Goal: Find contact information: Find contact information

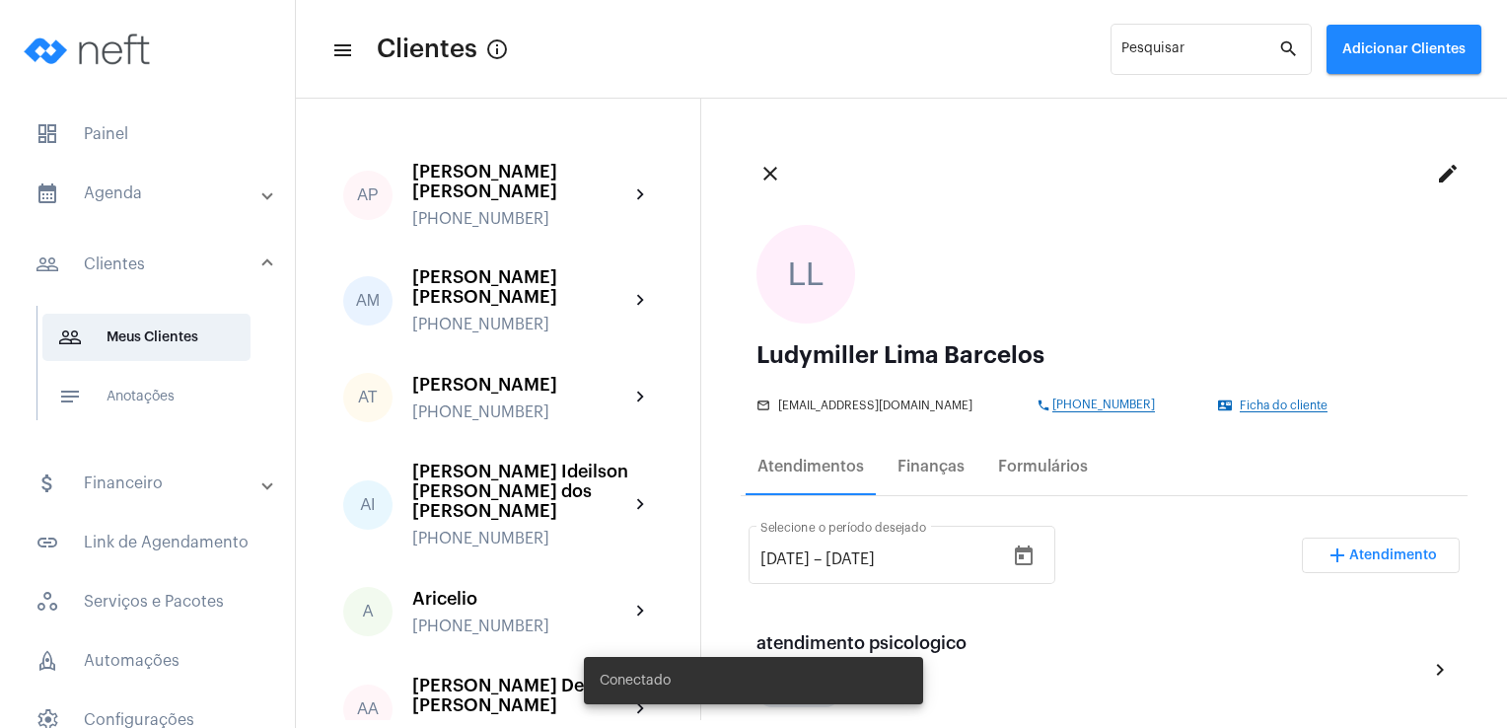
click at [122, 188] on mat-panel-title "calendar_month_outlined Agenda" at bounding box center [150, 194] width 228 height 24
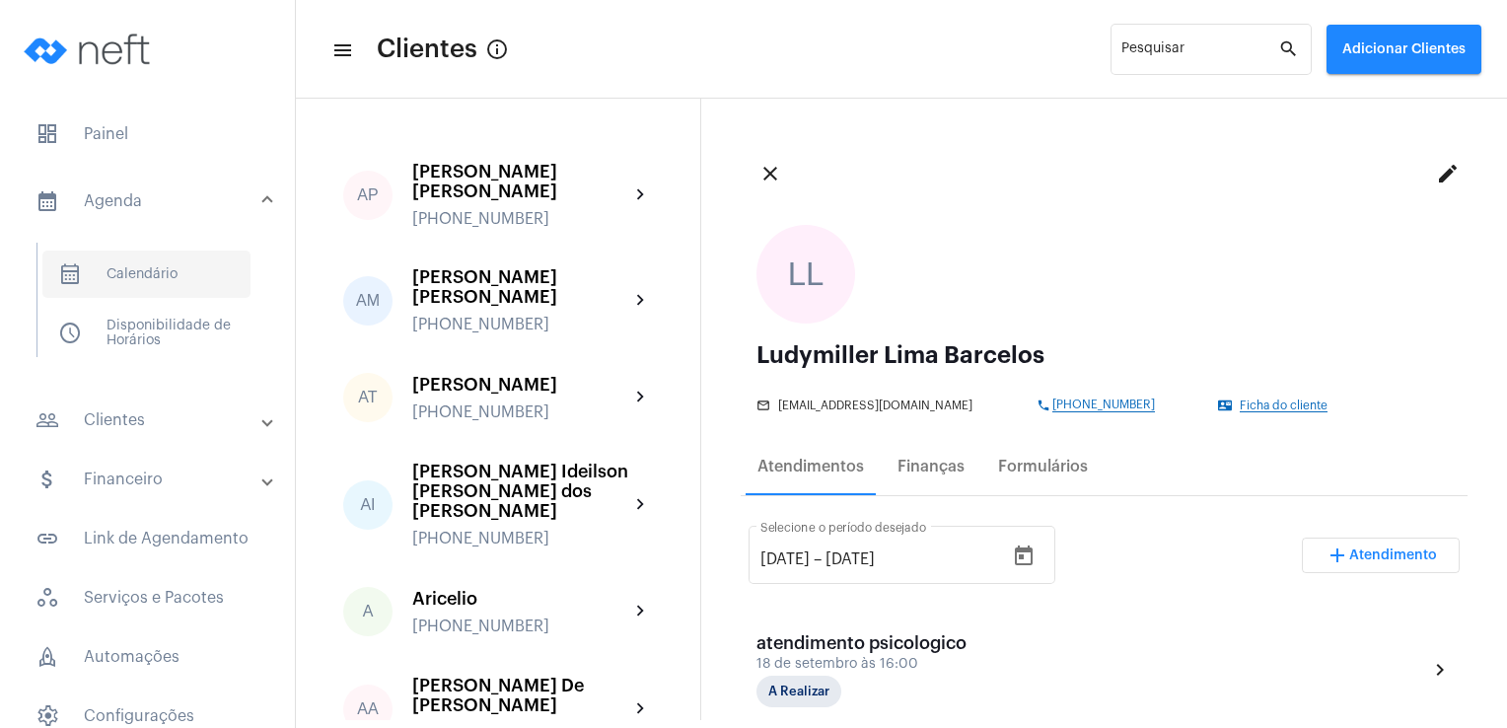
click at [138, 257] on span "calendar_month_outlined Calendário" at bounding box center [146, 274] width 208 height 47
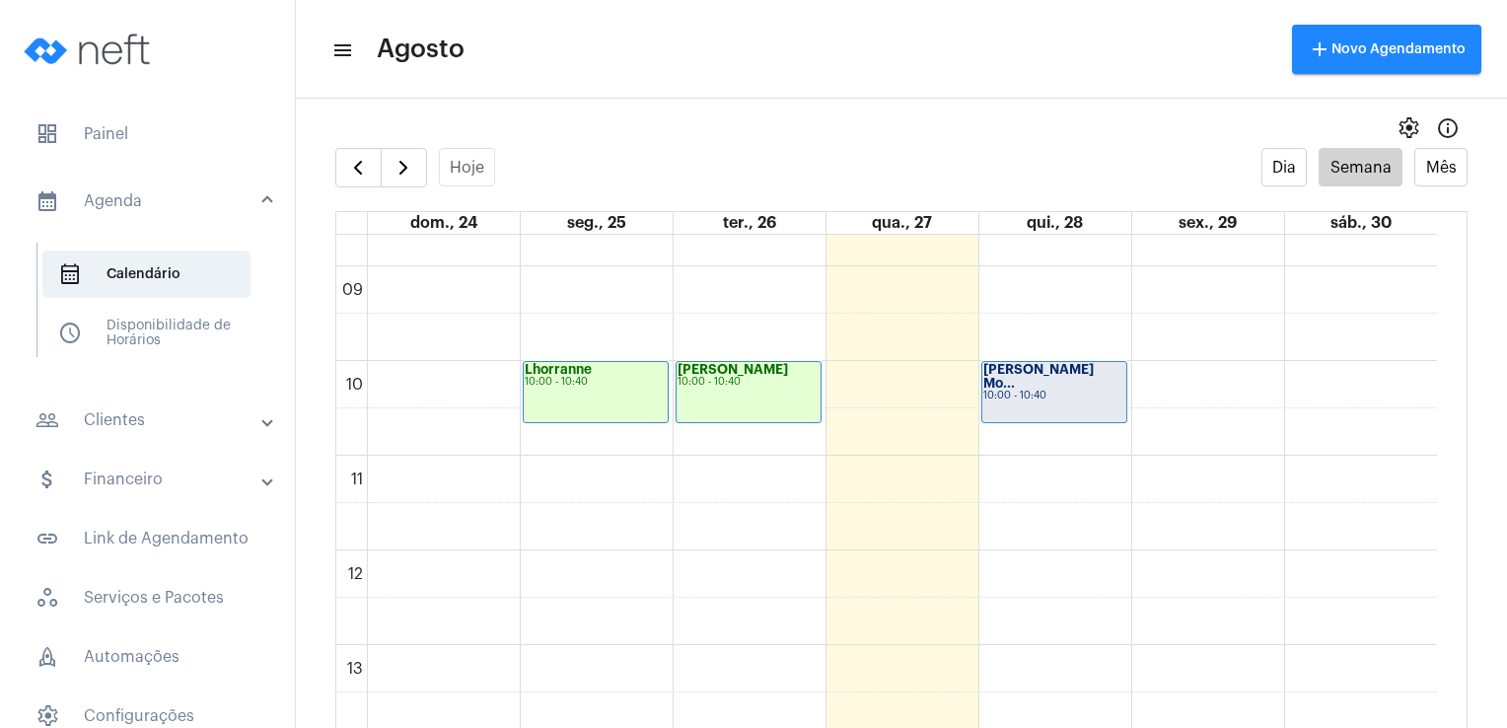
scroll to position [817, 0]
click at [1017, 369] on strong "[PERSON_NAME] Mo..." at bounding box center [1039, 380] width 110 height 27
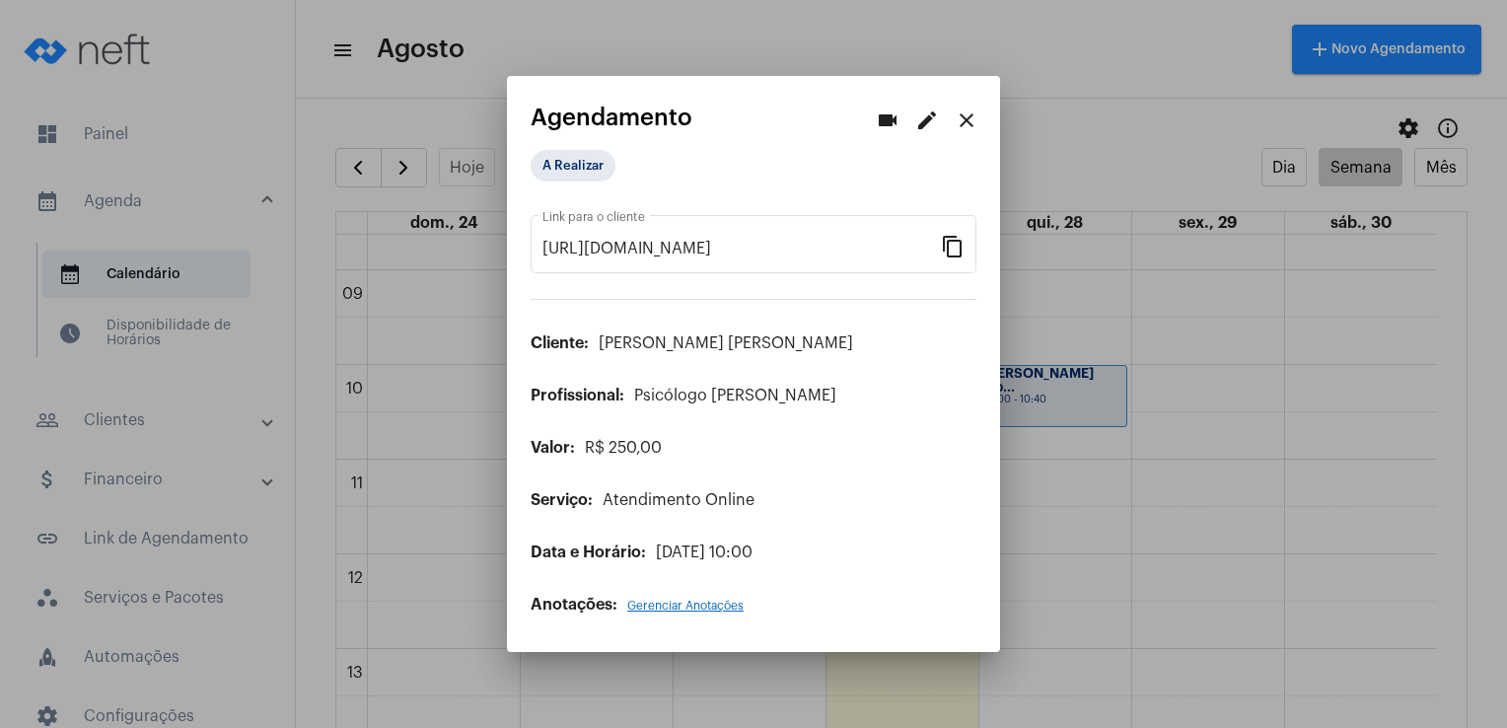
click at [923, 124] on mat-icon "edit" at bounding box center [928, 121] width 24 height 24
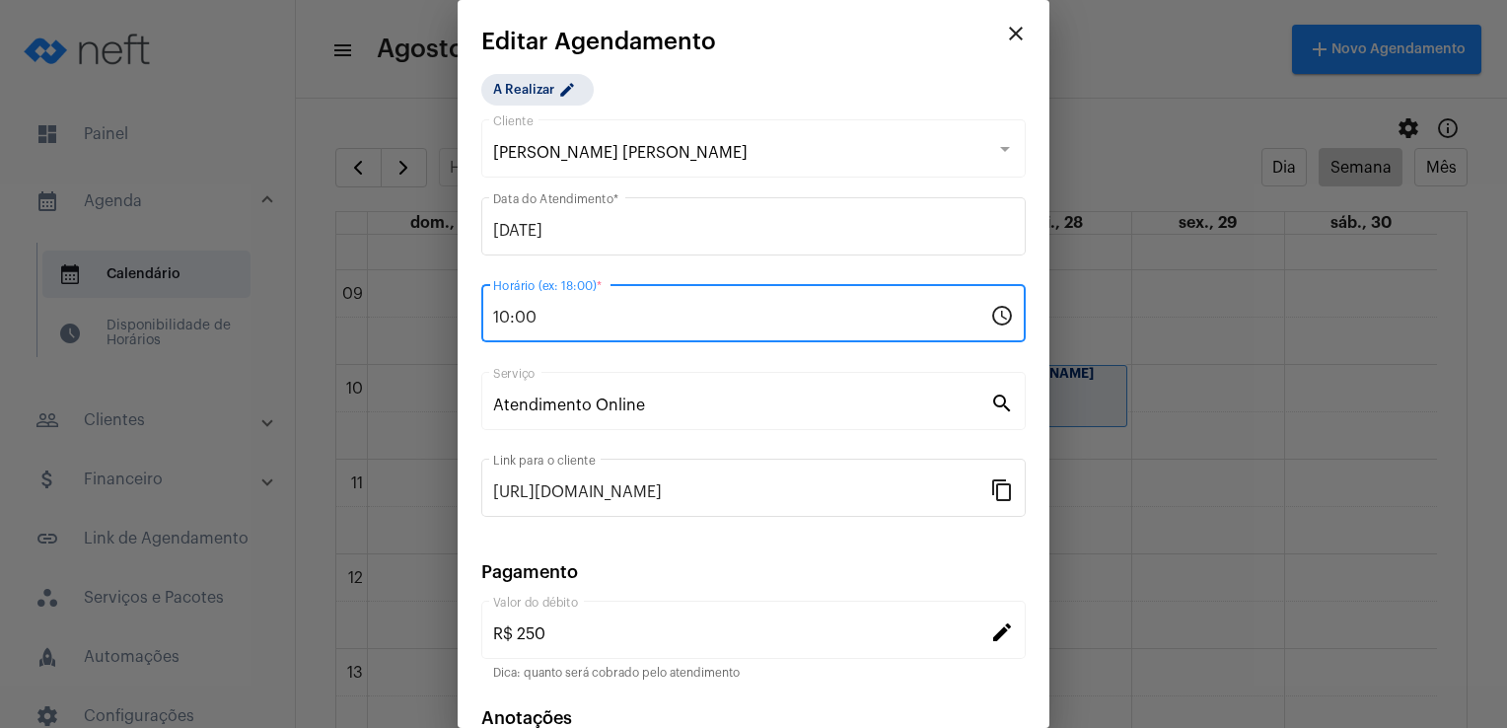
click at [511, 318] on input "10:00" at bounding box center [741, 318] width 497 height 18
type input "17:00"
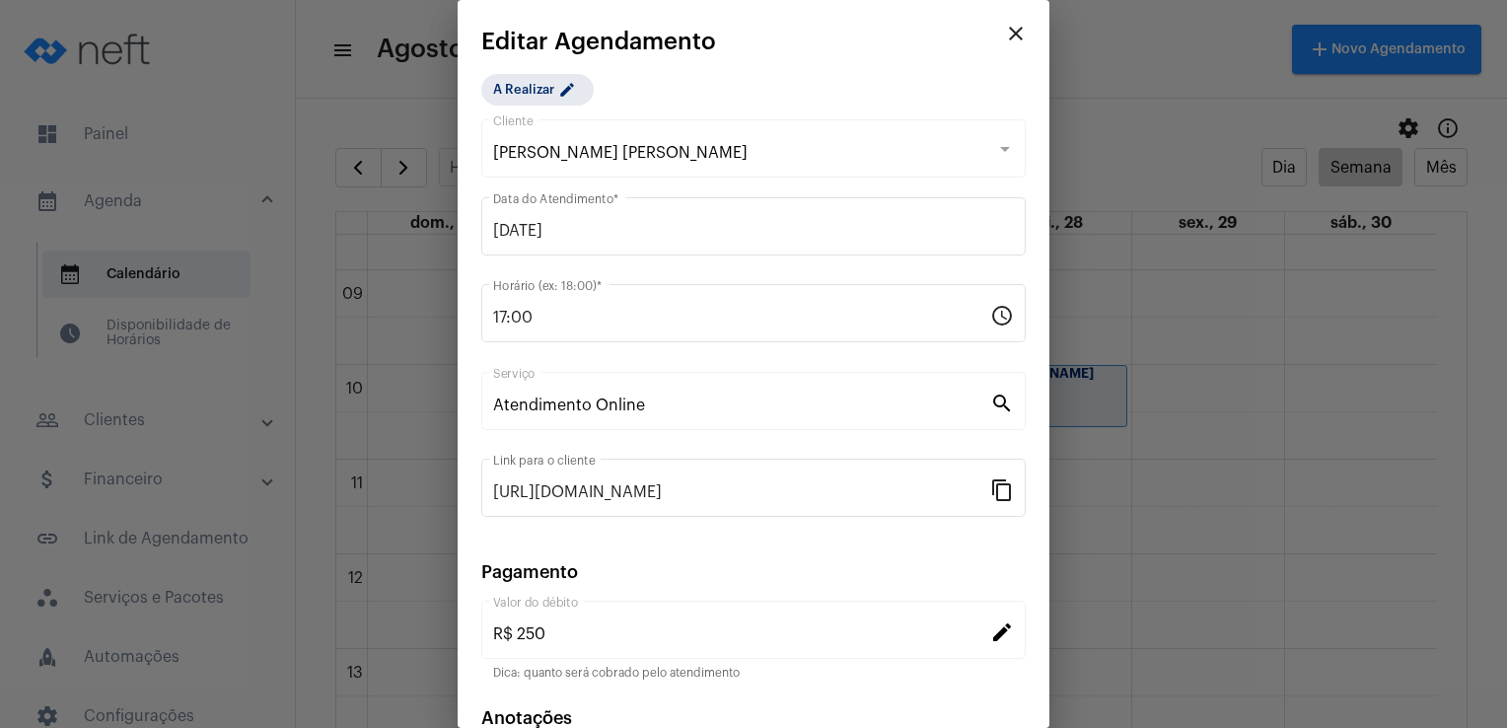
scroll to position [118, 0]
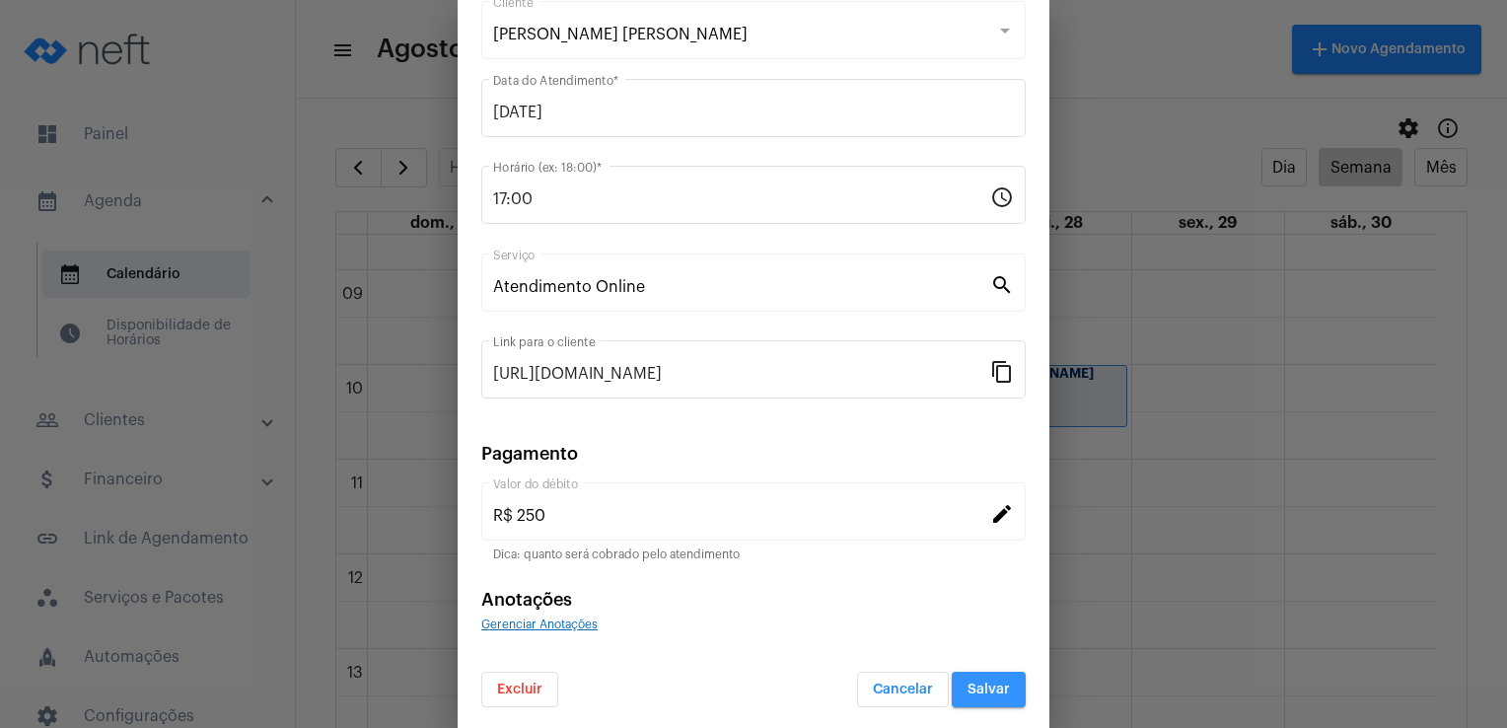
click at [959, 677] on button "Salvar" at bounding box center [989, 690] width 74 height 36
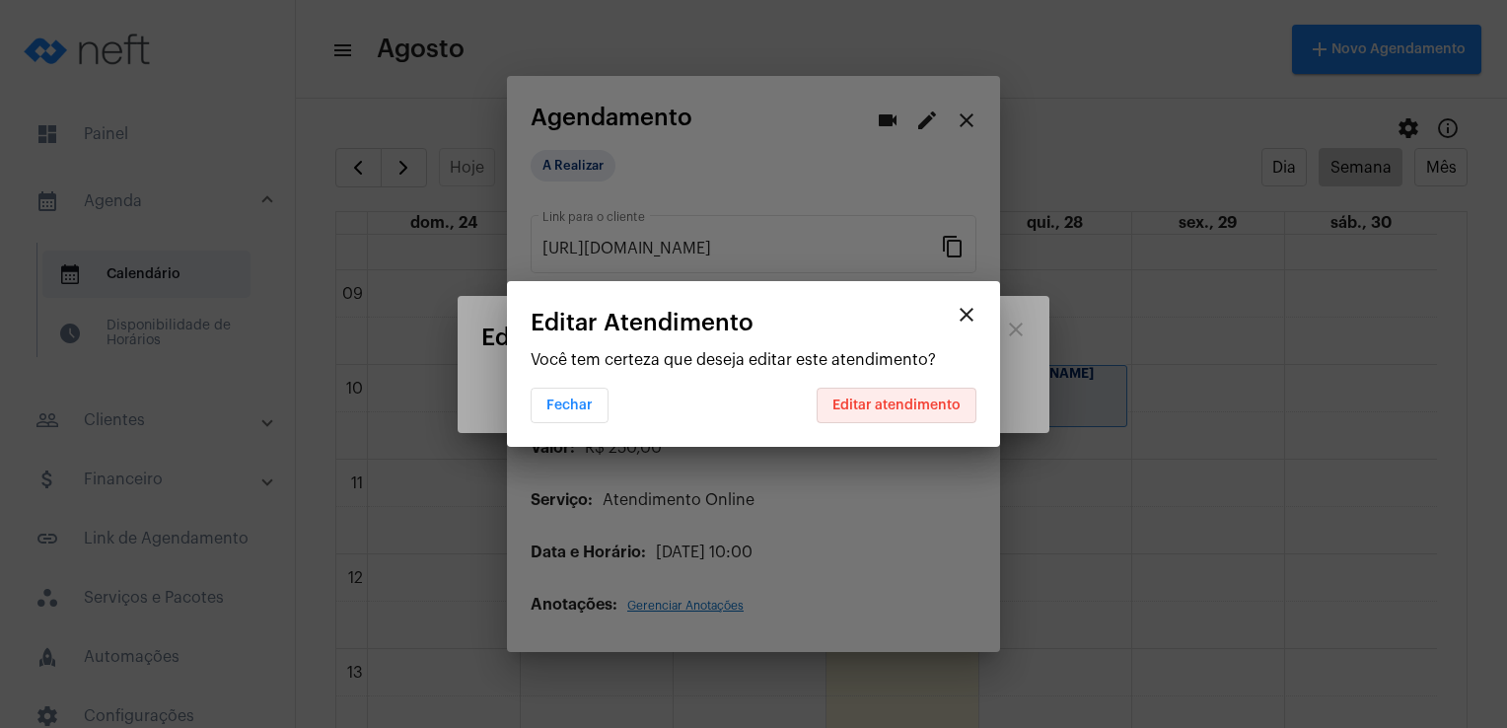
click at [900, 399] on span "Editar atendimento" at bounding box center [897, 406] width 128 height 14
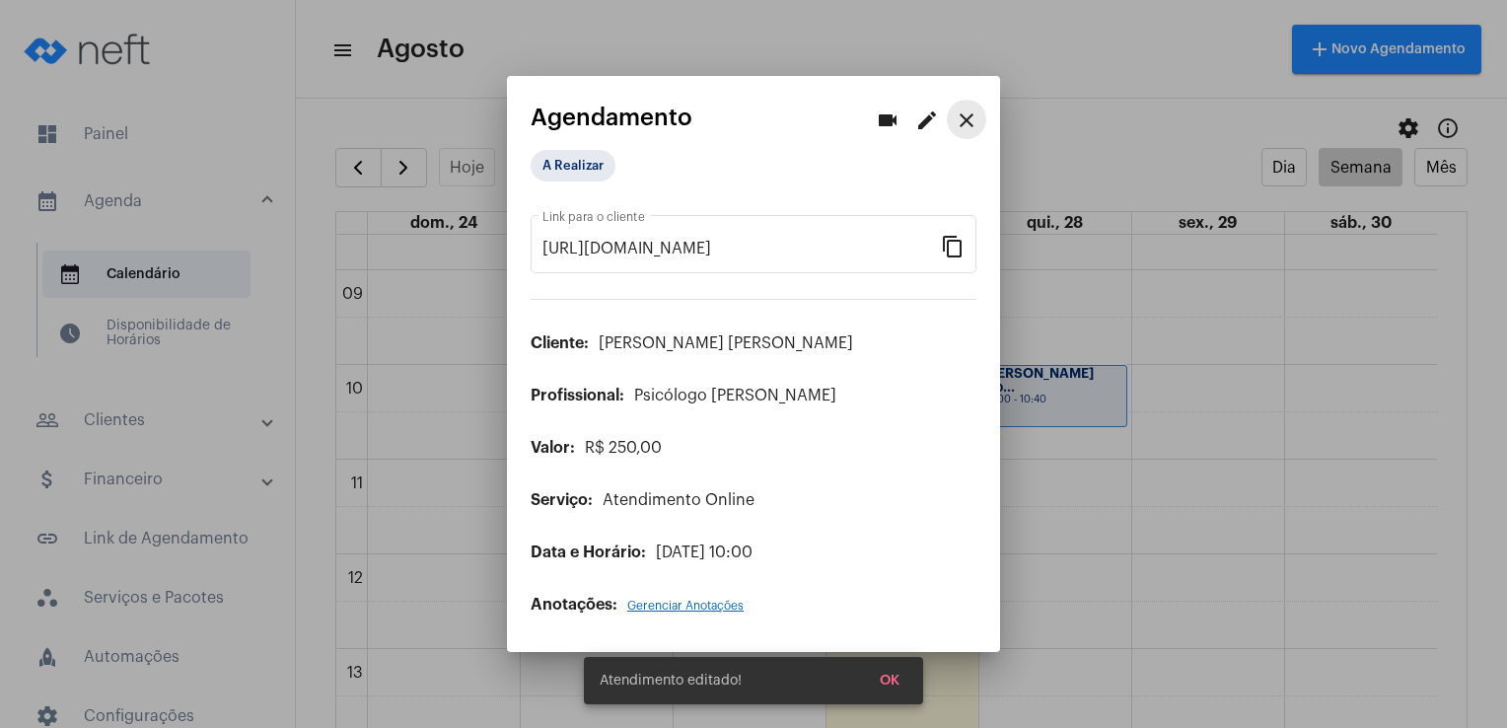
click at [967, 116] on mat-icon "close" at bounding box center [967, 121] width 24 height 24
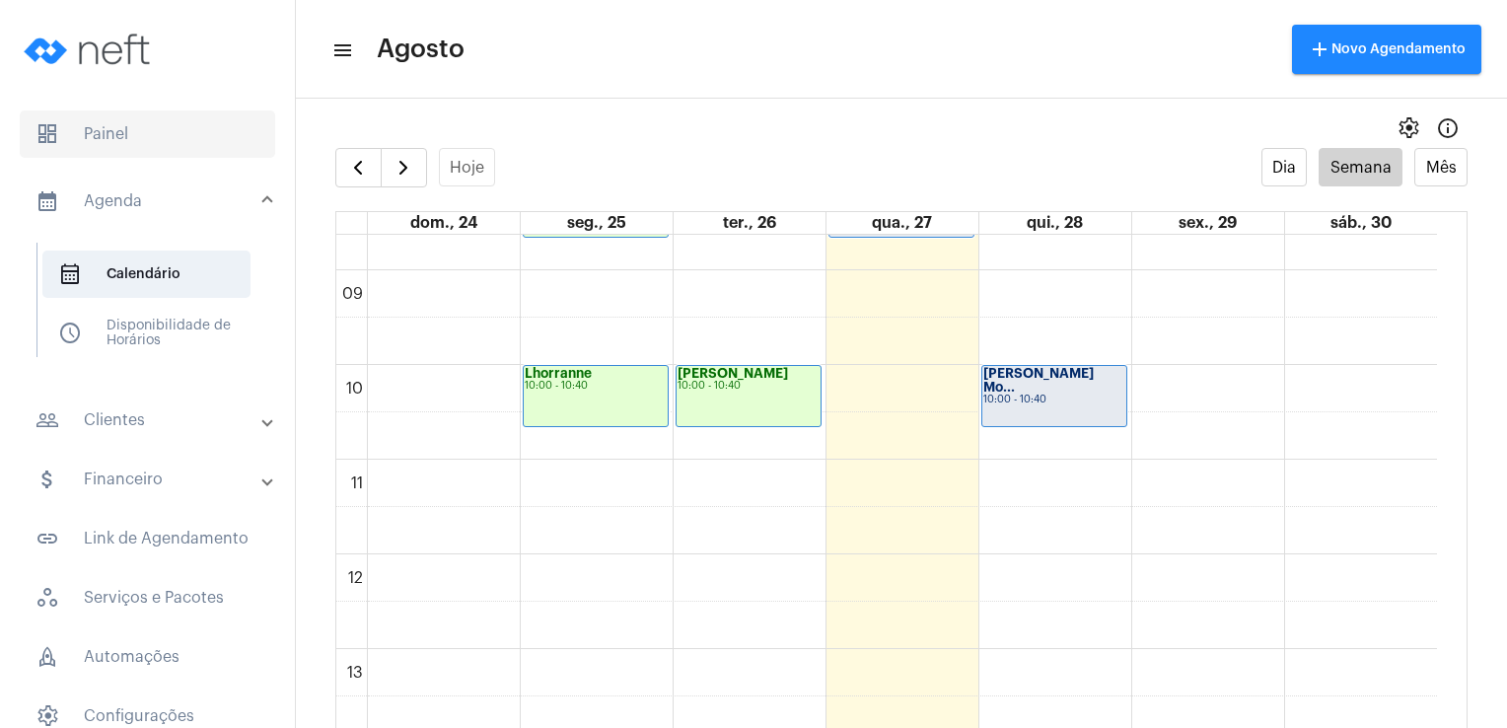
click at [122, 130] on span "dashboard Painel" at bounding box center [148, 133] width 256 height 47
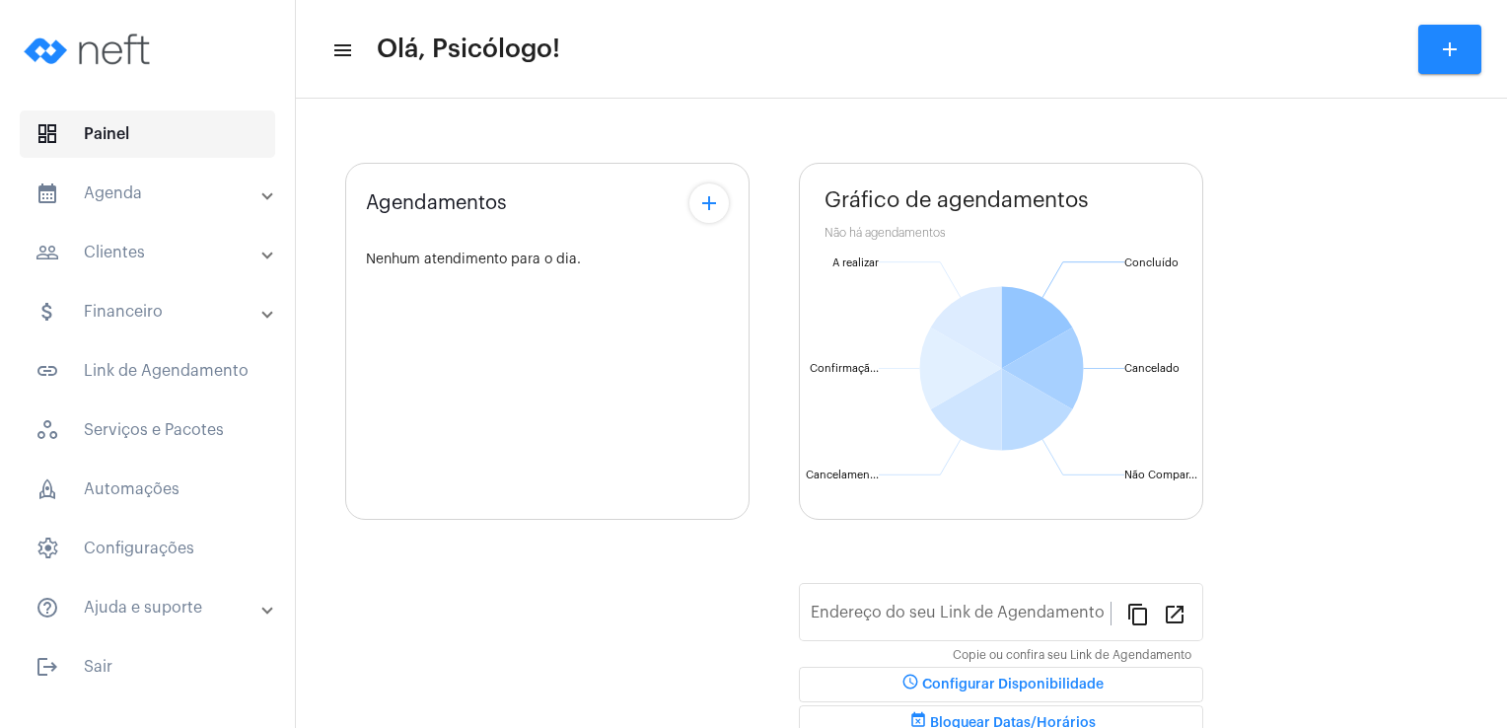
type input "[URL][DOMAIN_NAME]"
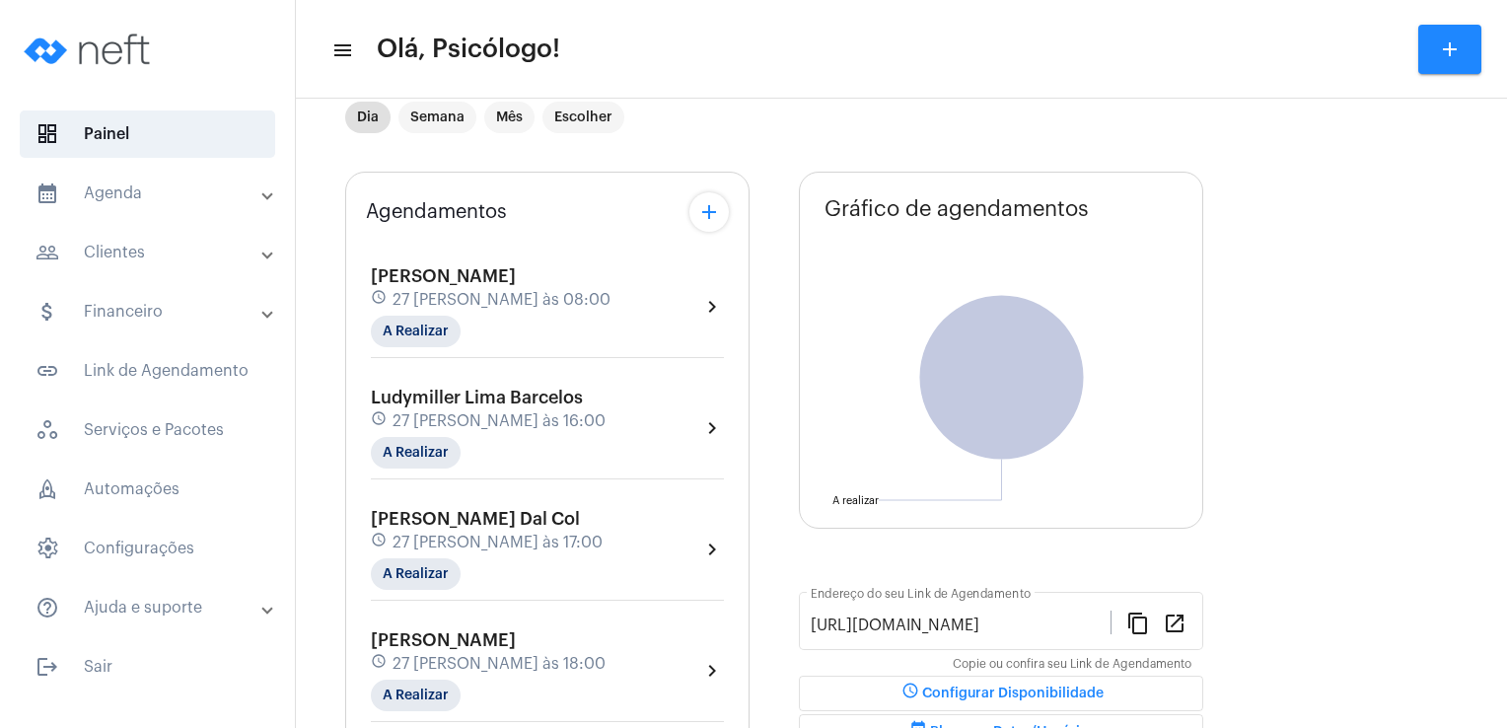
scroll to position [51, 0]
click at [445, 283] on div "[PERSON_NAME] schedule 27 [PERSON_NAME] às 08:00 A Realizar" at bounding box center [491, 305] width 240 height 81
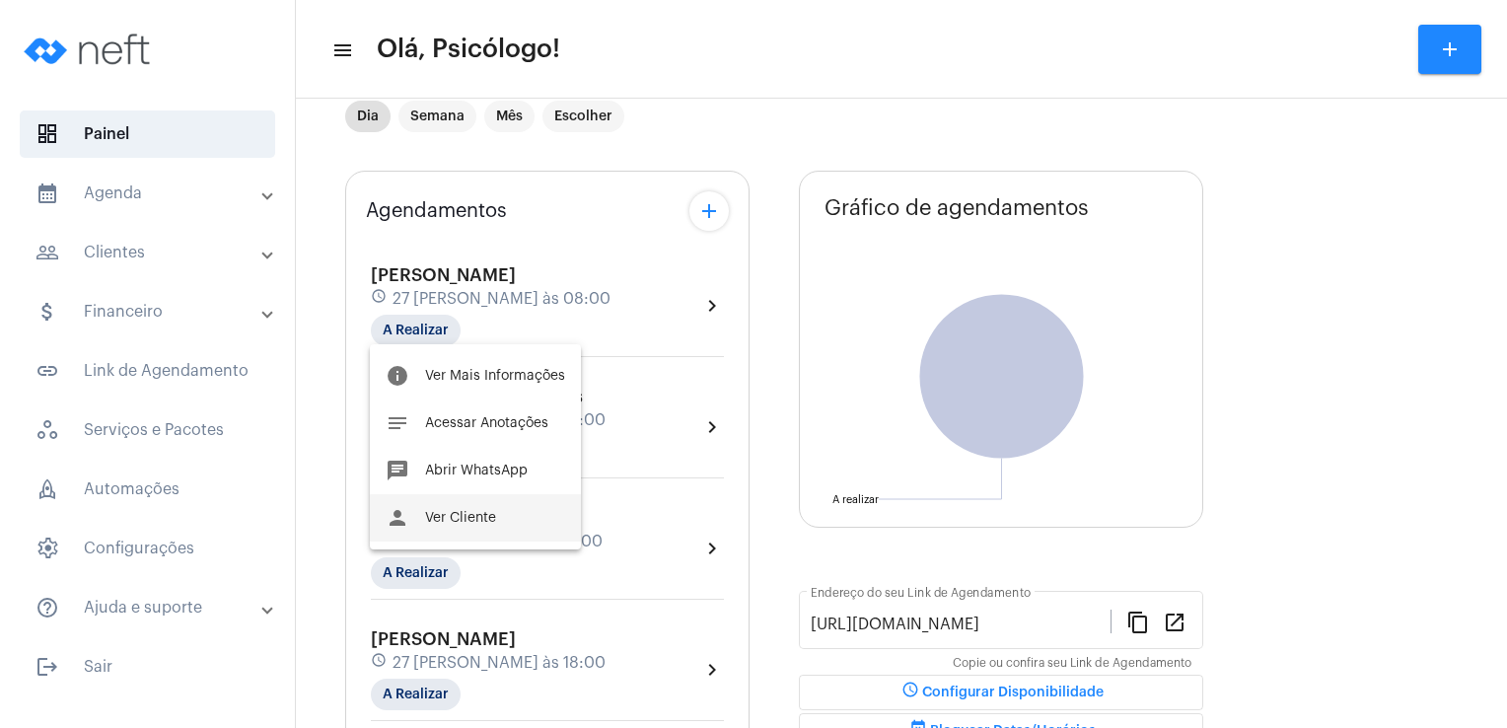
click at [499, 522] on button "person Ver Cliente" at bounding box center [475, 517] width 211 height 47
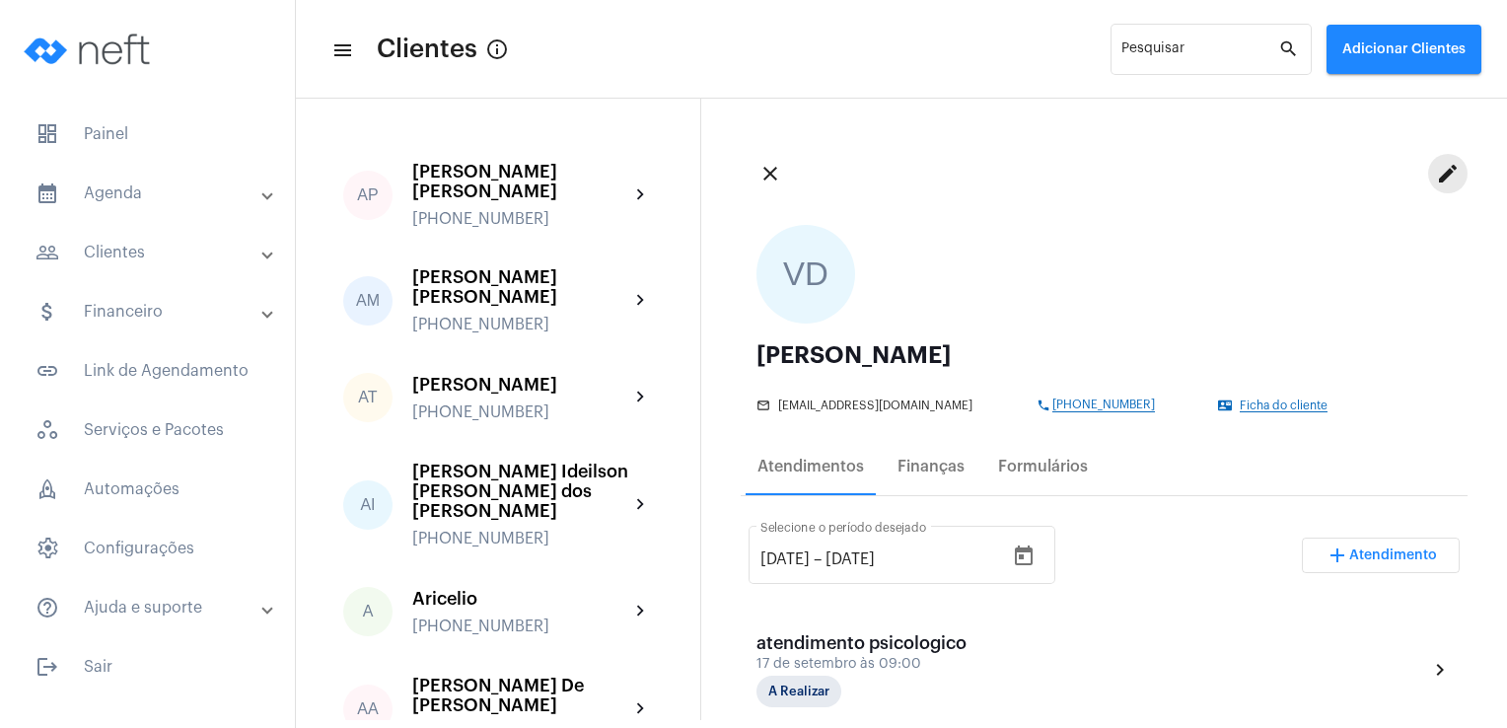
click at [1439, 173] on mat-icon "edit" at bounding box center [1448, 174] width 24 height 24
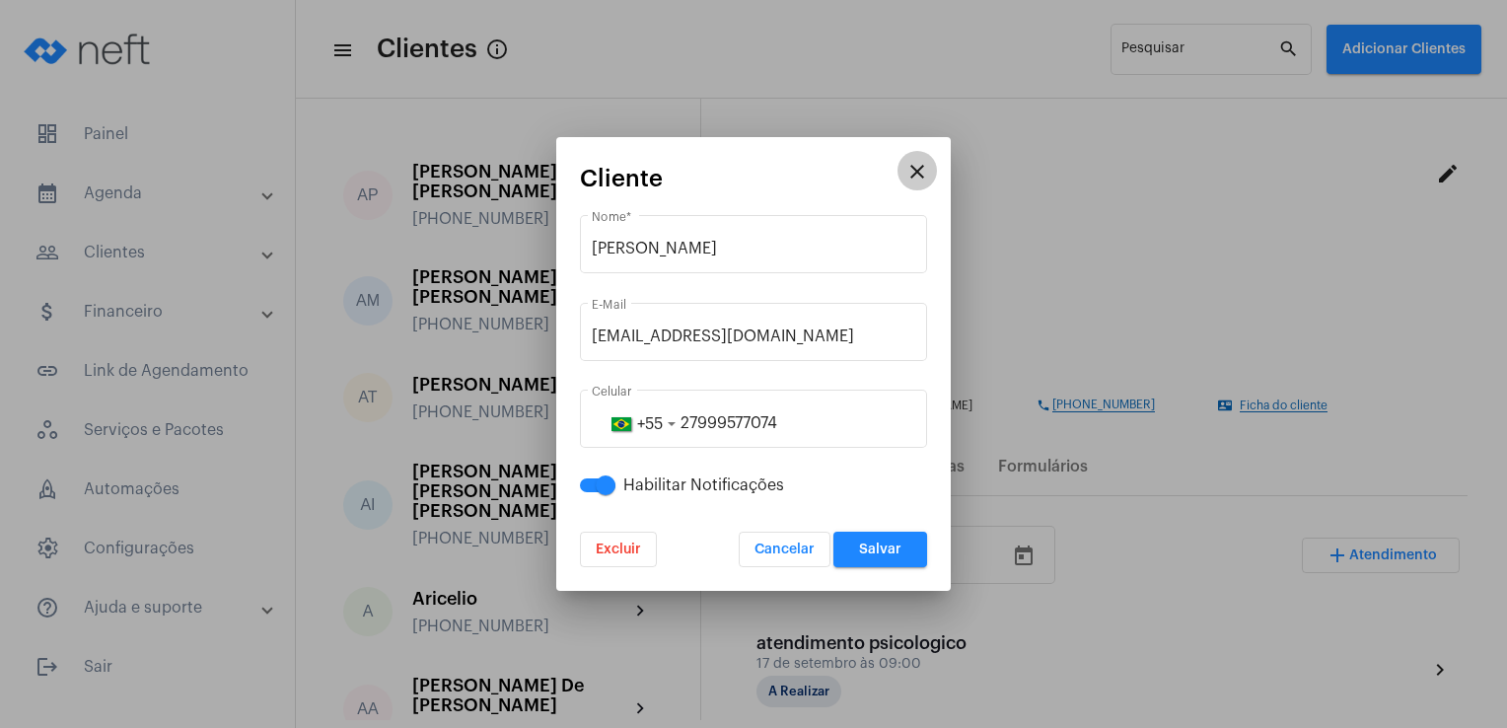
click at [917, 168] on mat-icon "close" at bounding box center [918, 172] width 24 height 24
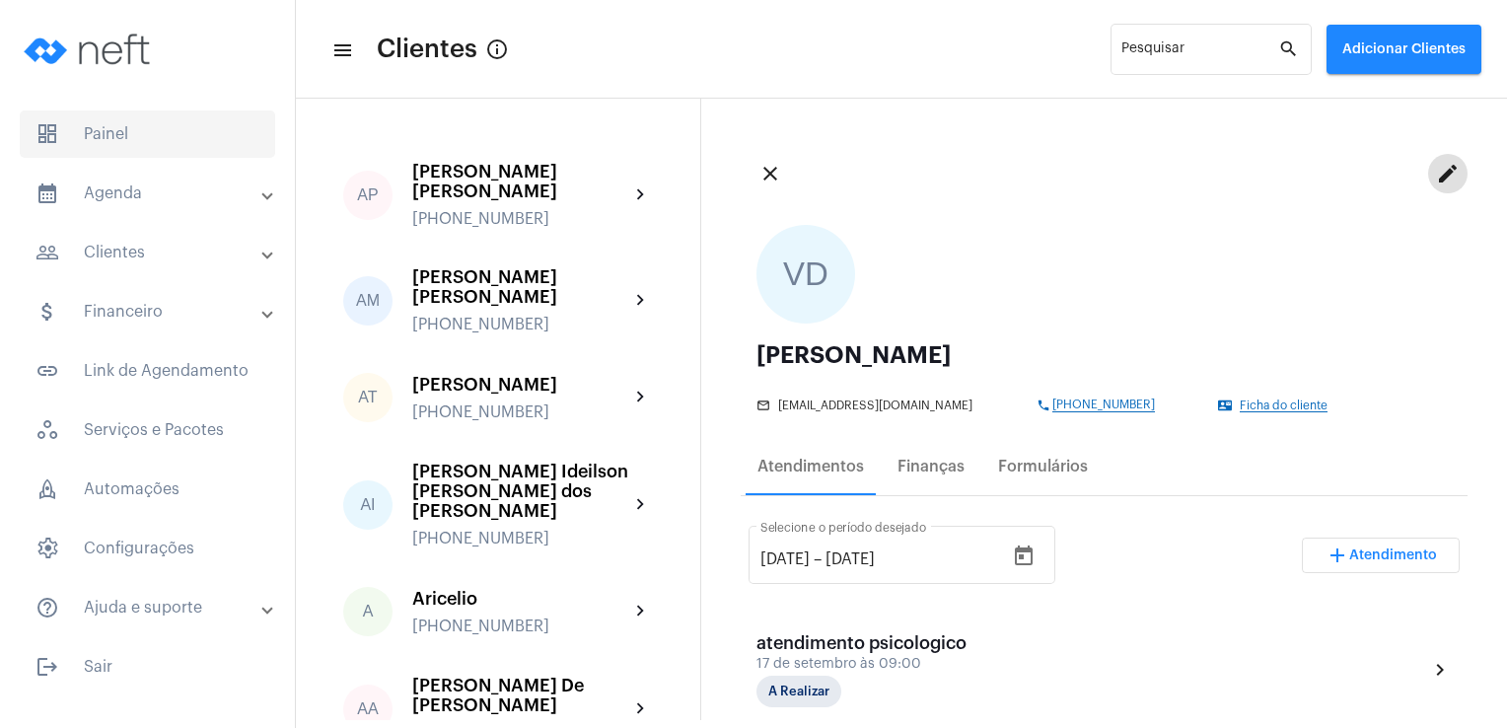
click at [113, 128] on span "dashboard Painel" at bounding box center [148, 133] width 256 height 47
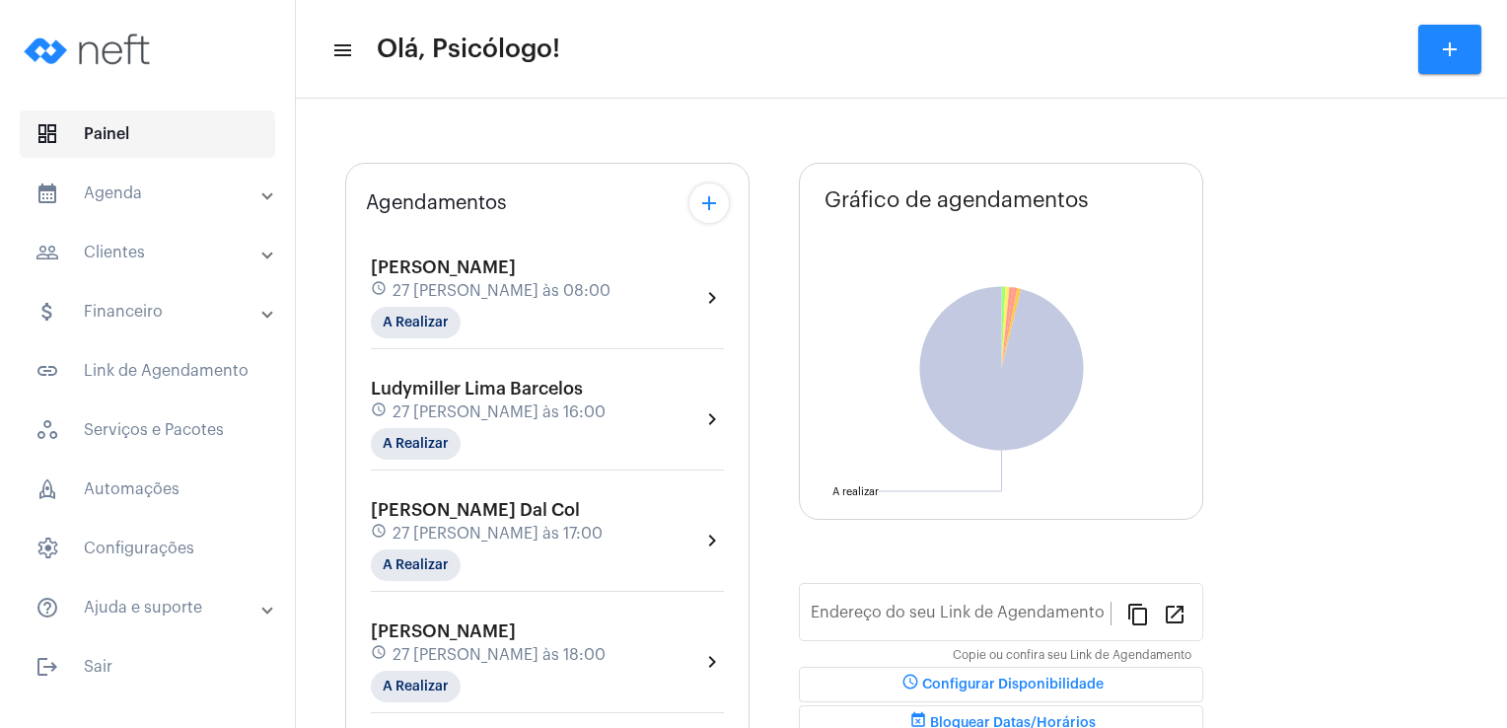
type input "[URL][DOMAIN_NAME]"
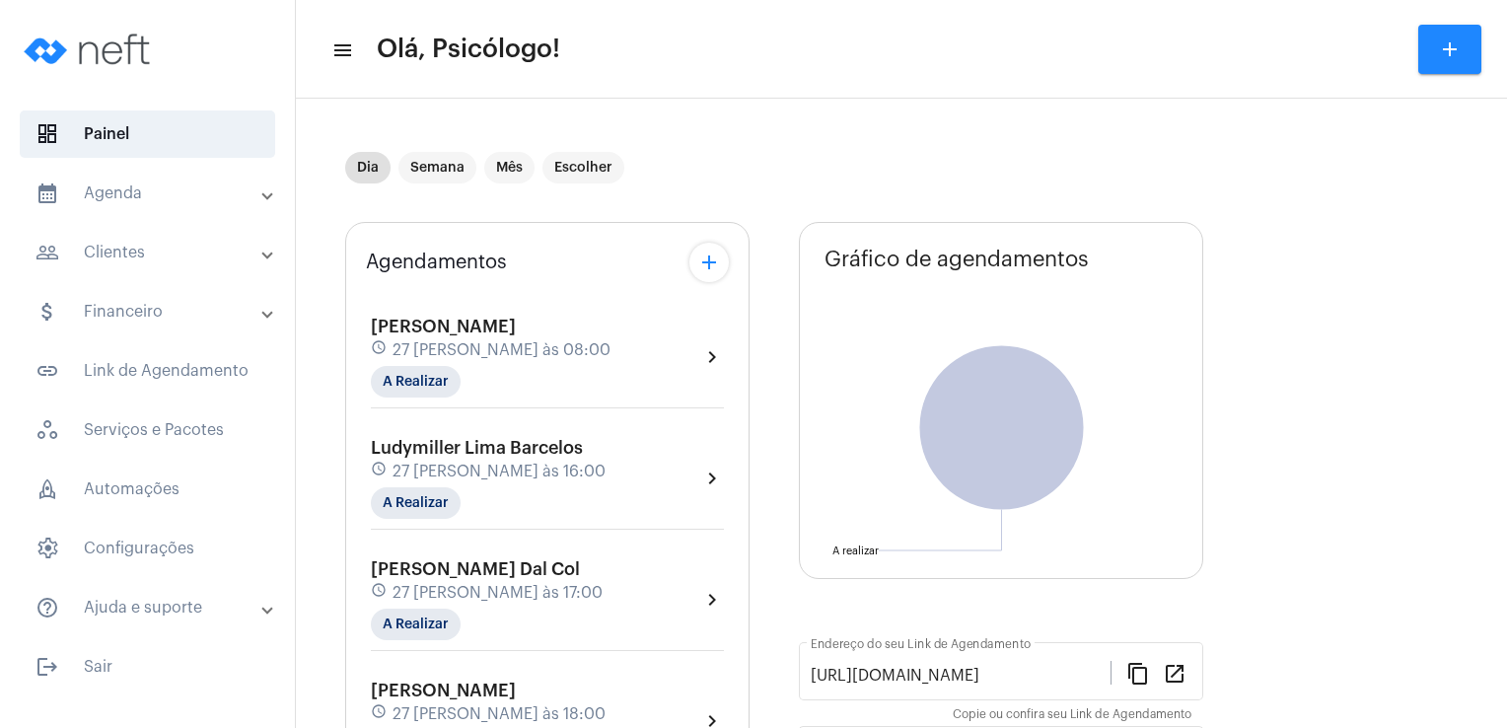
click at [678, 131] on div "Dia Semana Mês Escolher" at bounding box center [771, 167] width 853 height 99
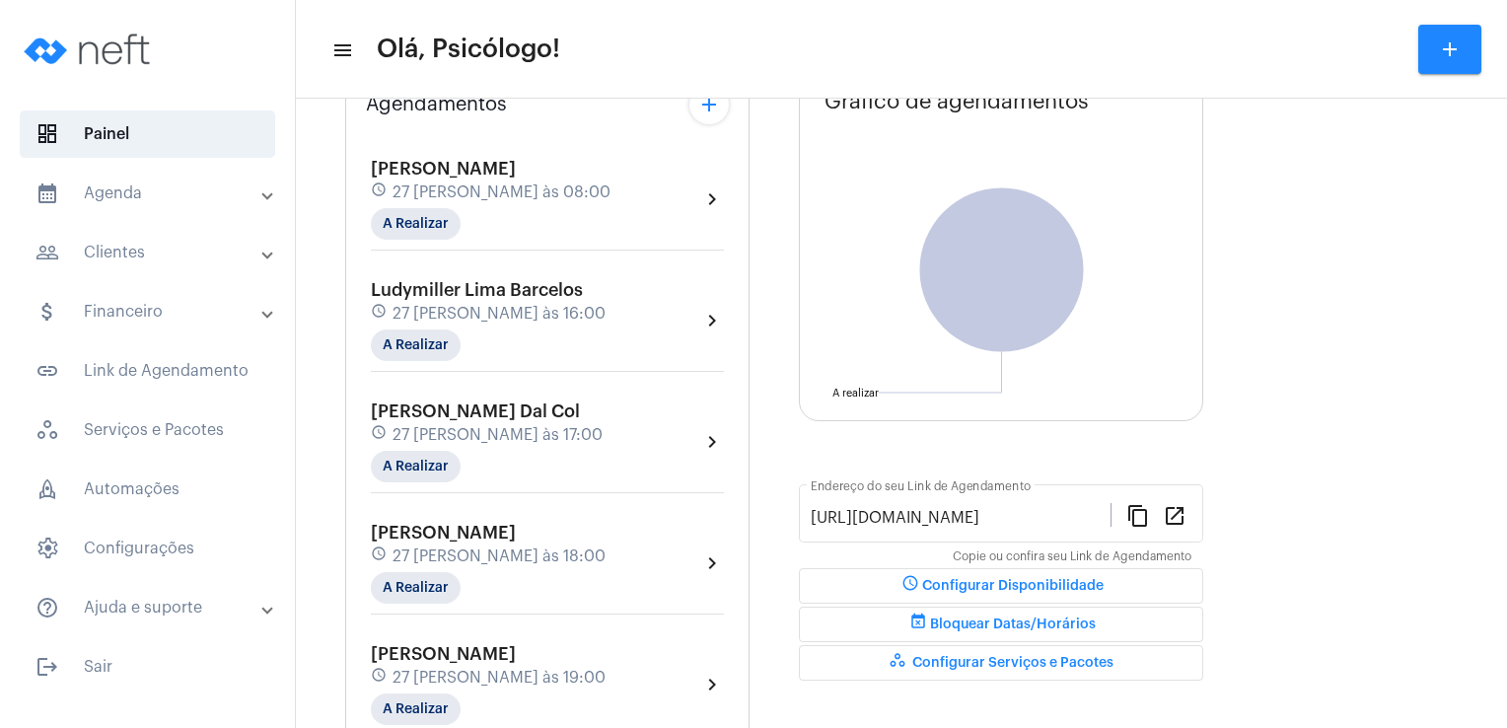
scroll to position [197, 0]
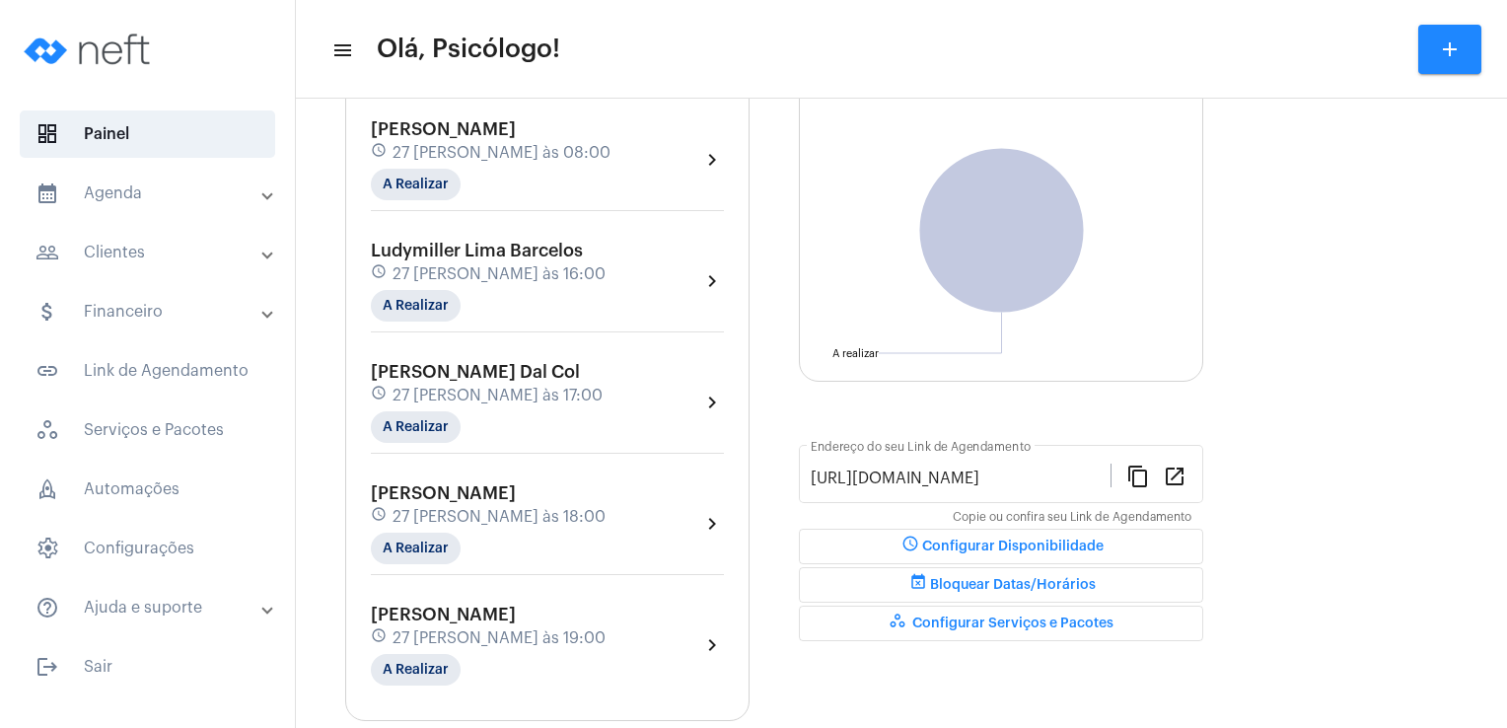
click at [756, 570] on div "Agendamentos add [PERSON_NAME] schedule 27 [PERSON_NAME] às 08:00 A Realizar ch…" at bounding box center [901, 365] width 1113 height 711
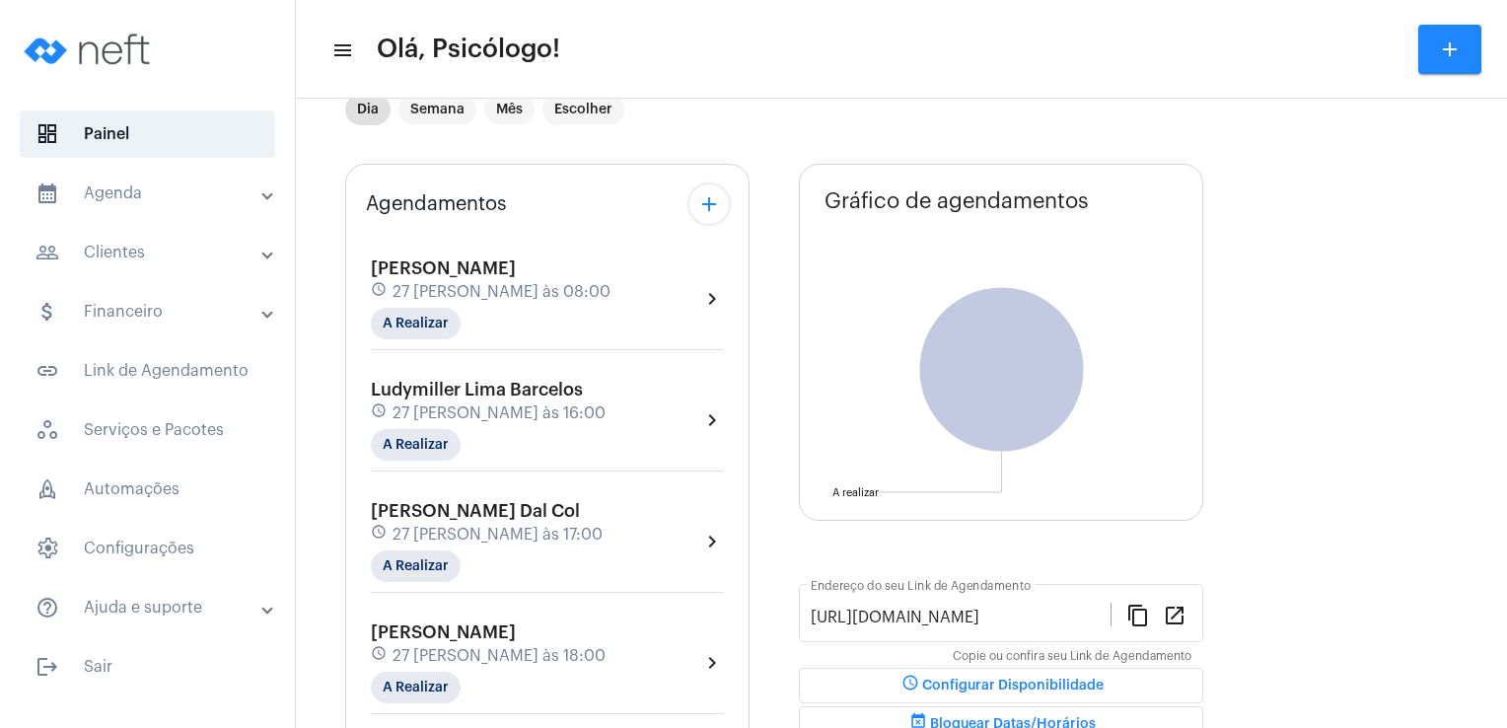
scroll to position [0, 0]
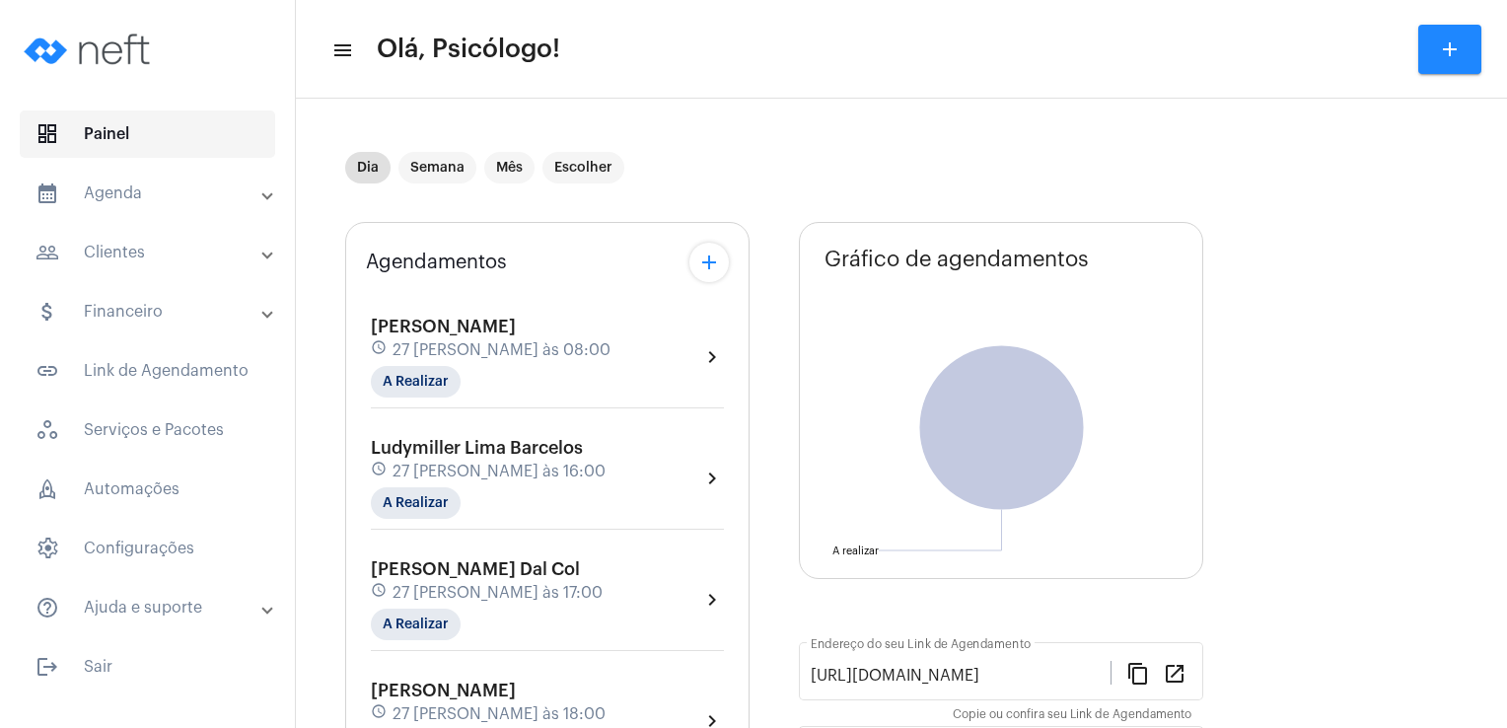
click at [139, 141] on span "dashboard Painel" at bounding box center [148, 133] width 256 height 47
click at [137, 200] on mat-panel-title "calendar_month_outlined Agenda" at bounding box center [150, 194] width 228 height 24
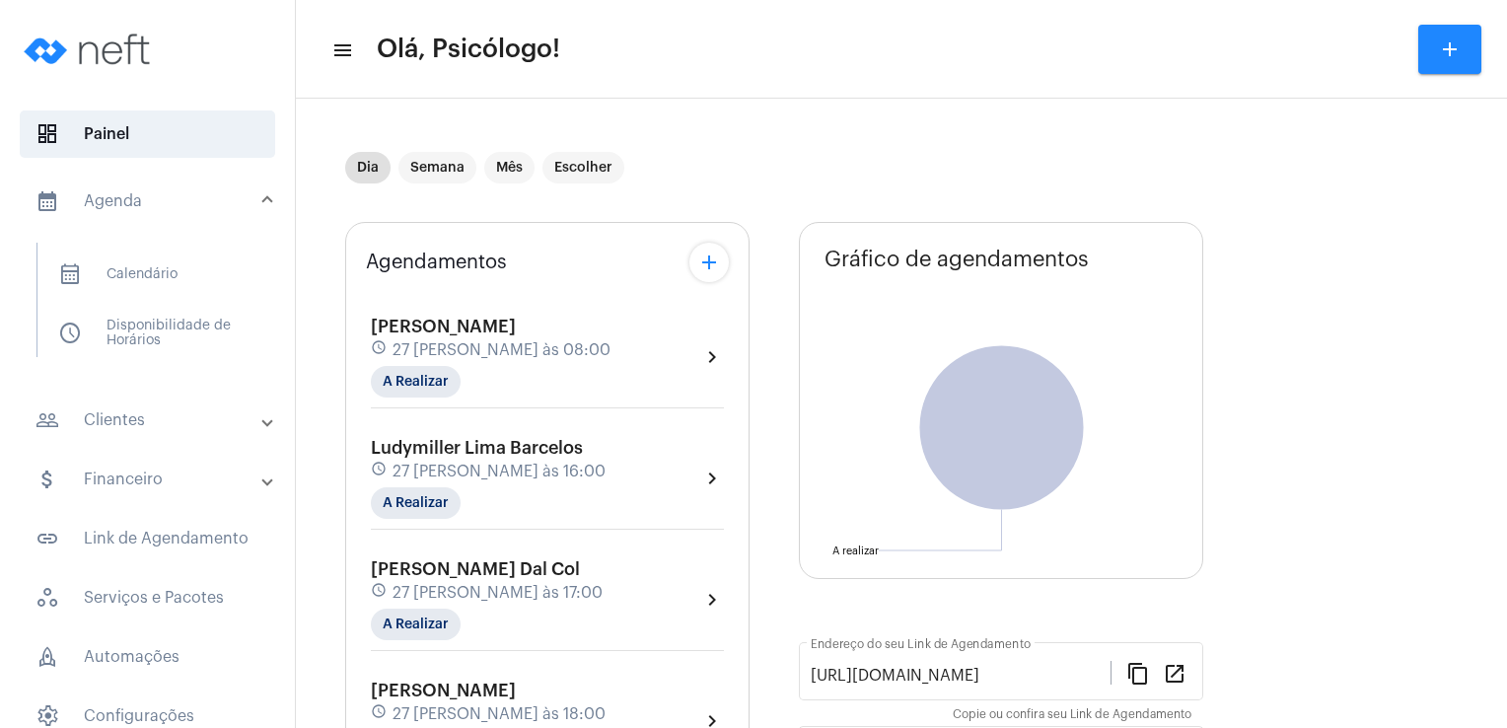
click at [103, 418] on mat-panel-title "people_outline Clientes" at bounding box center [150, 420] width 228 height 24
click at [136, 336] on span "people_outline Meus Clientes" at bounding box center [146, 337] width 208 height 47
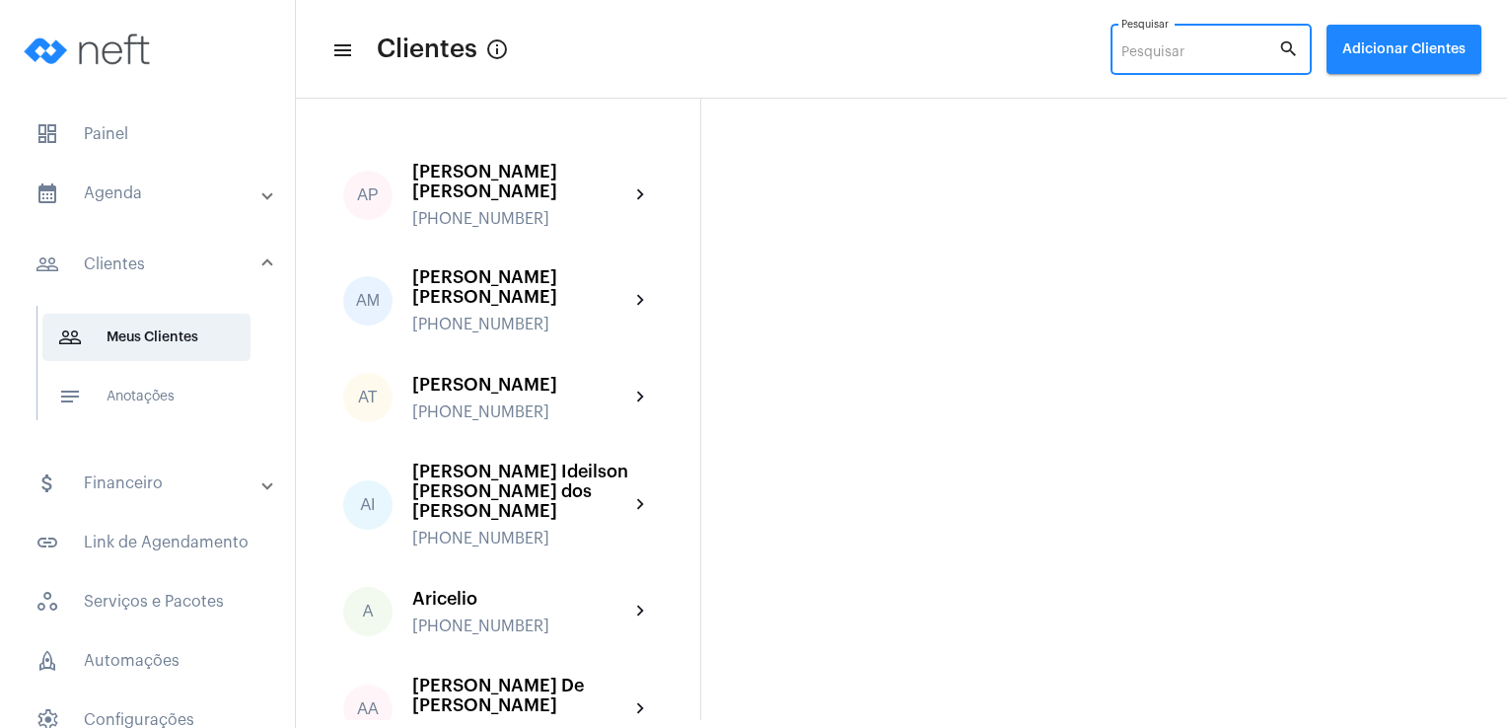
click at [1137, 58] on input "Pesquisar" at bounding box center [1200, 53] width 157 height 16
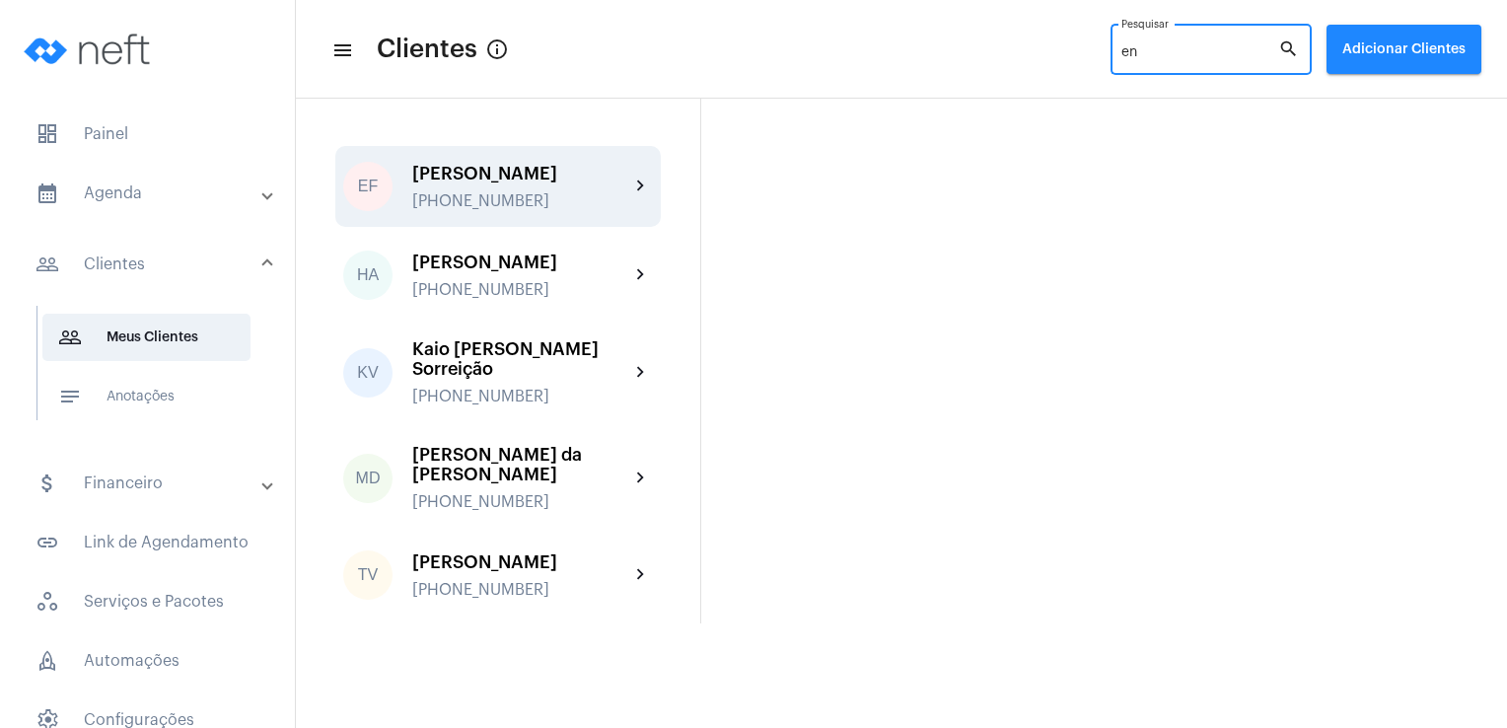
type input "en"
click at [513, 174] on div "[PERSON_NAME]" at bounding box center [520, 174] width 217 height 20
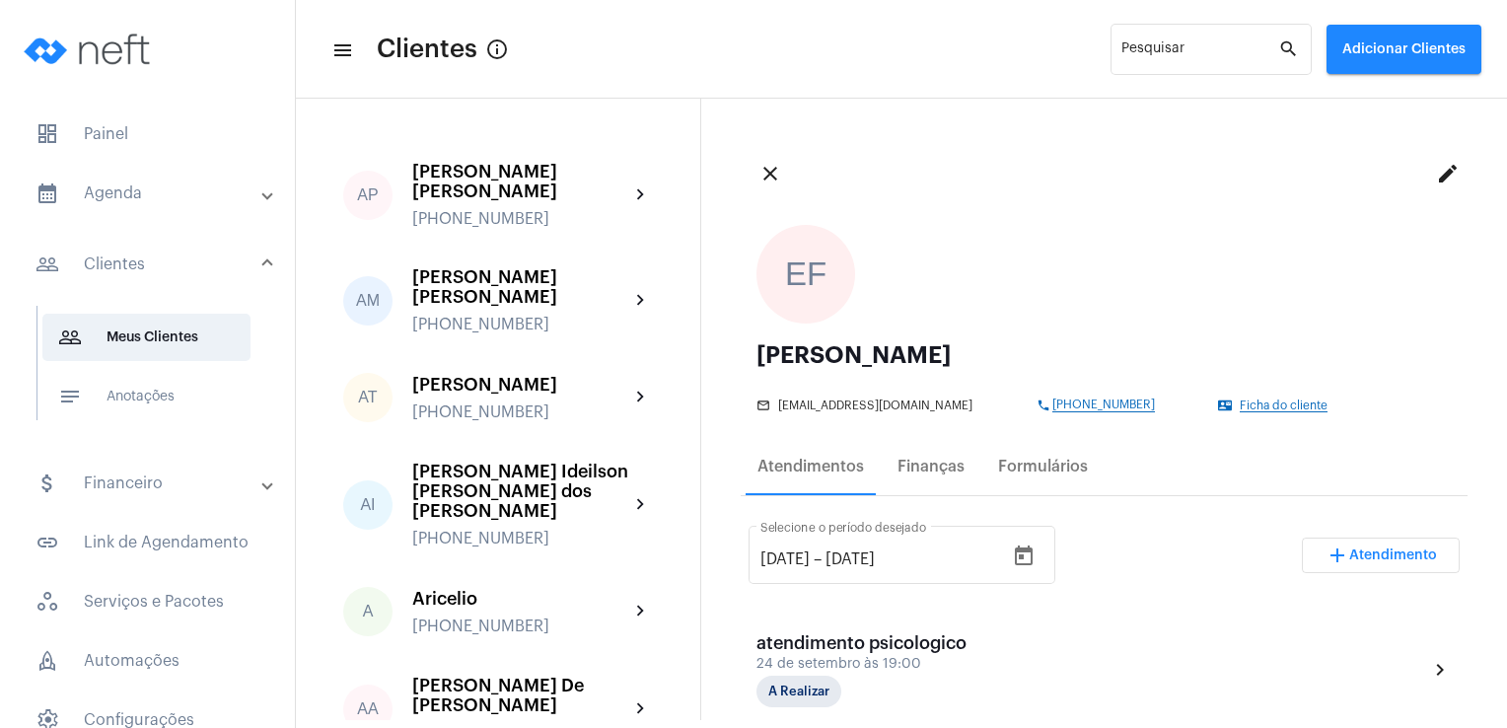
click at [772, 357] on div "[PERSON_NAME]" at bounding box center [1105, 355] width 696 height 24
copy div "[PERSON_NAME] Rubim mail_outline"
click at [837, 412] on div "mail_outline [EMAIL_ADDRESS][DOMAIN_NAME] phone [PHONE_NUMBER] contact_mail Fic…" at bounding box center [1100, 402] width 686 height 21
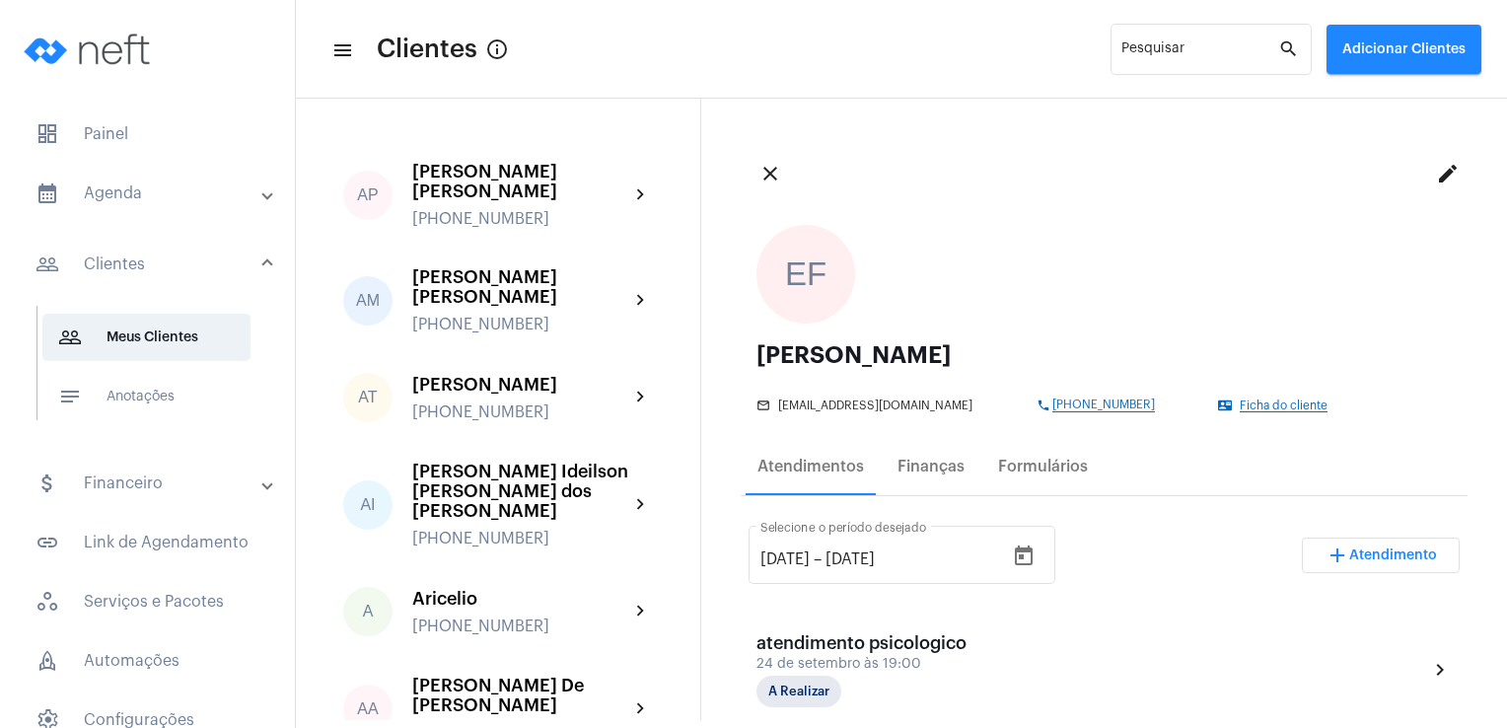
click at [837, 412] on div "mail_outline [EMAIL_ADDRESS][DOMAIN_NAME] phone [PHONE_NUMBER] contact_mail Fic…" at bounding box center [1100, 402] width 686 height 21
copy div "[EMAIL_ADDRESS][DOMAIN_NAME] phone"
click at [831, 349] on div "[PERSON_NAME]" at bounding box center [1105, 355] width 696 height 24
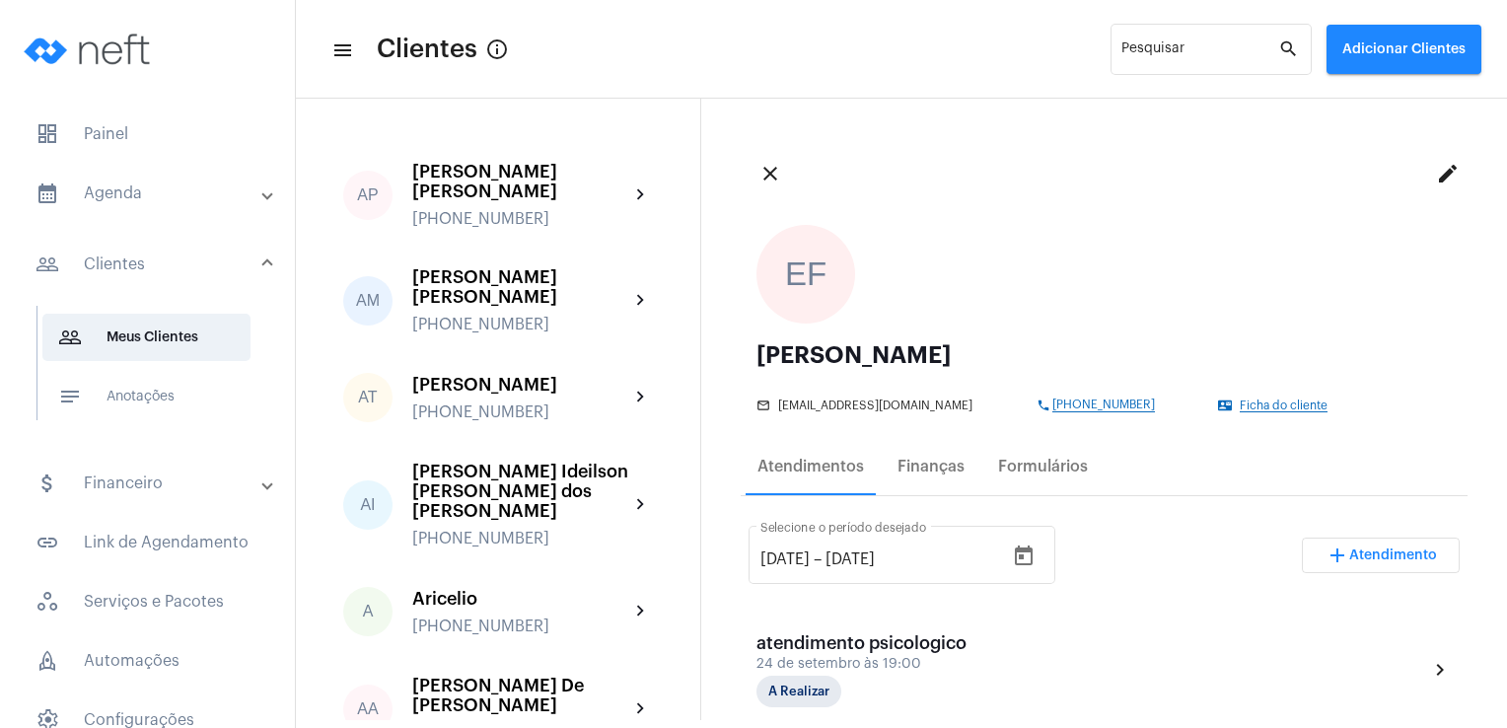
click at [831, 349] on div "[PERSON_NAME]" at bounding box center [1105, 355] width 696 height 24
drag, startPoint x: 831, startPoint y: 349, endPoint x: 847, endPoint y: 358, distance: 19.0
copy div "[PERSON_NAME] Rubim mail_outline"
